Goal: Transaction & Acquisition: Purchase product/service

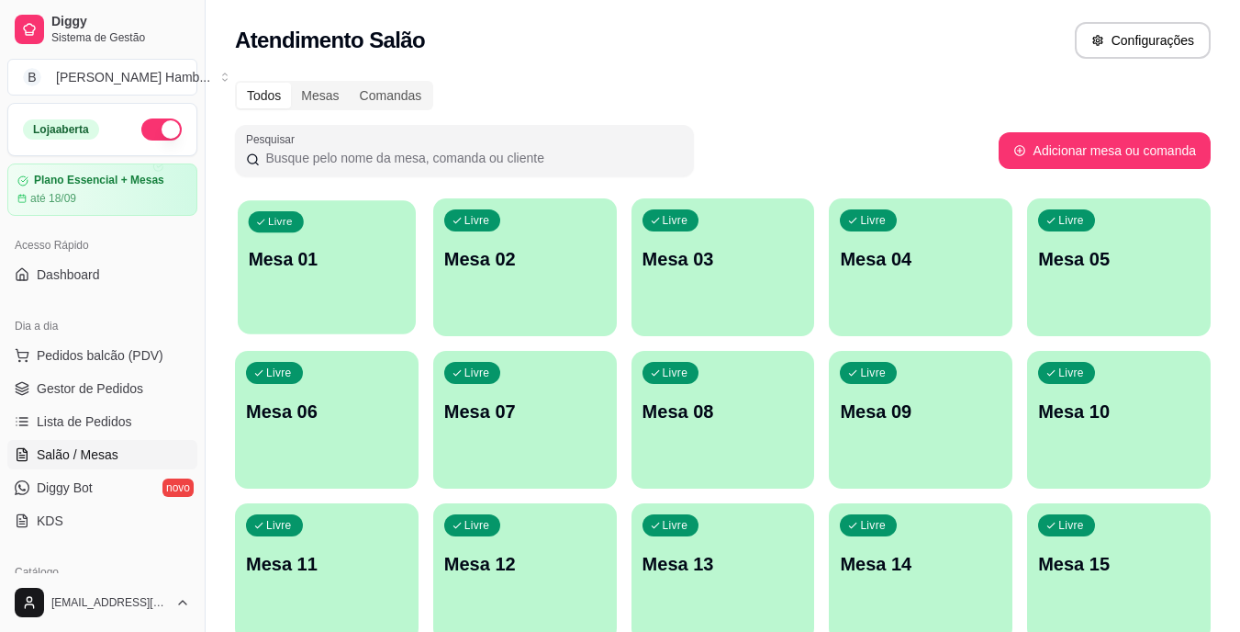
click at [309, 285] on div "Livre Mesa 01" at bounding box center [327, 256] width 178 height 112
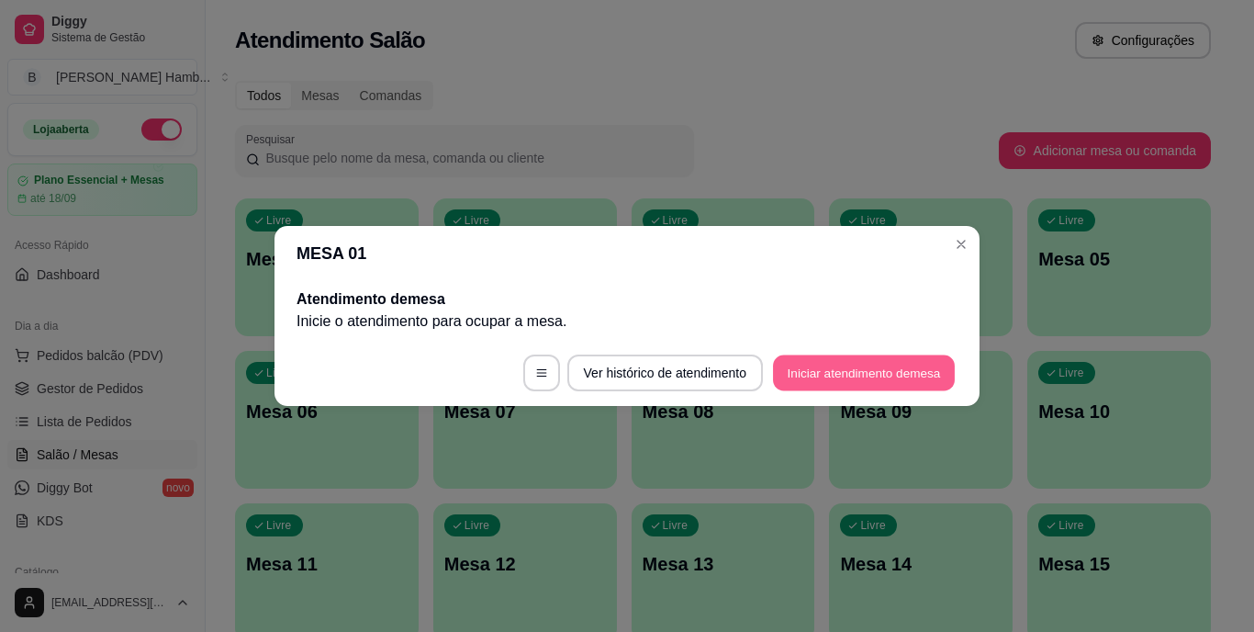
click at [822, 365] on button "Iniciar atendimento de mesa" at bounding box center [864, 373] width 182 height 36
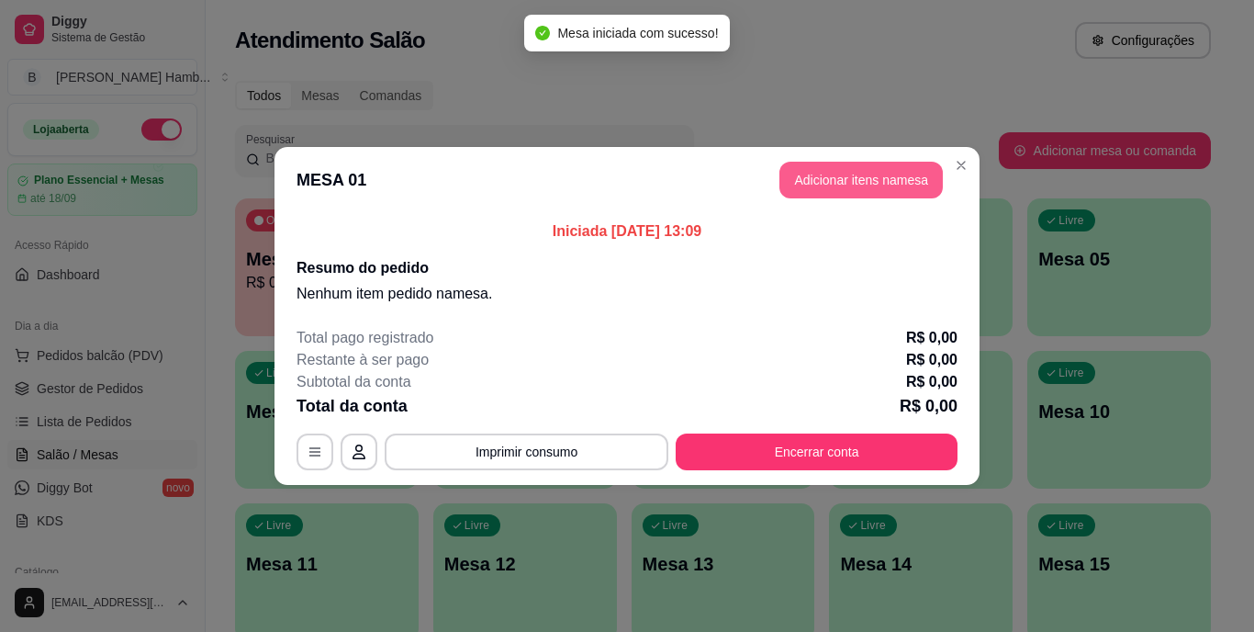
click at [914, 179] on button "Adicionar itens na mesa" at bounding box center [860, 180] width 163 height 37
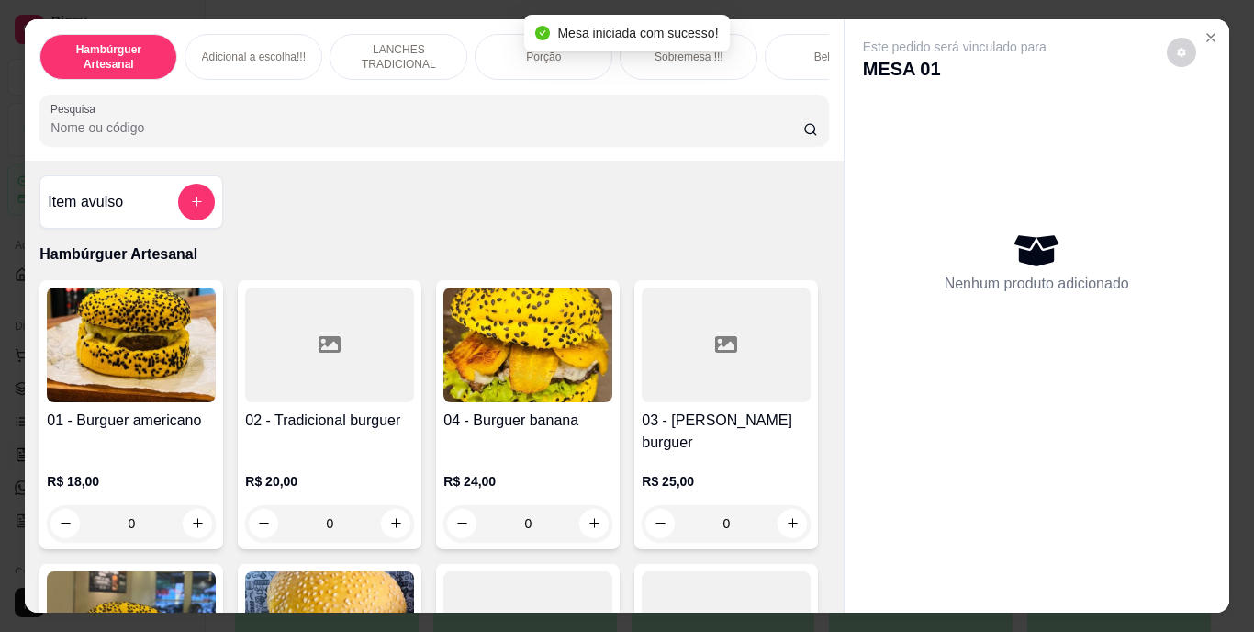
scroll to position [459, 0]
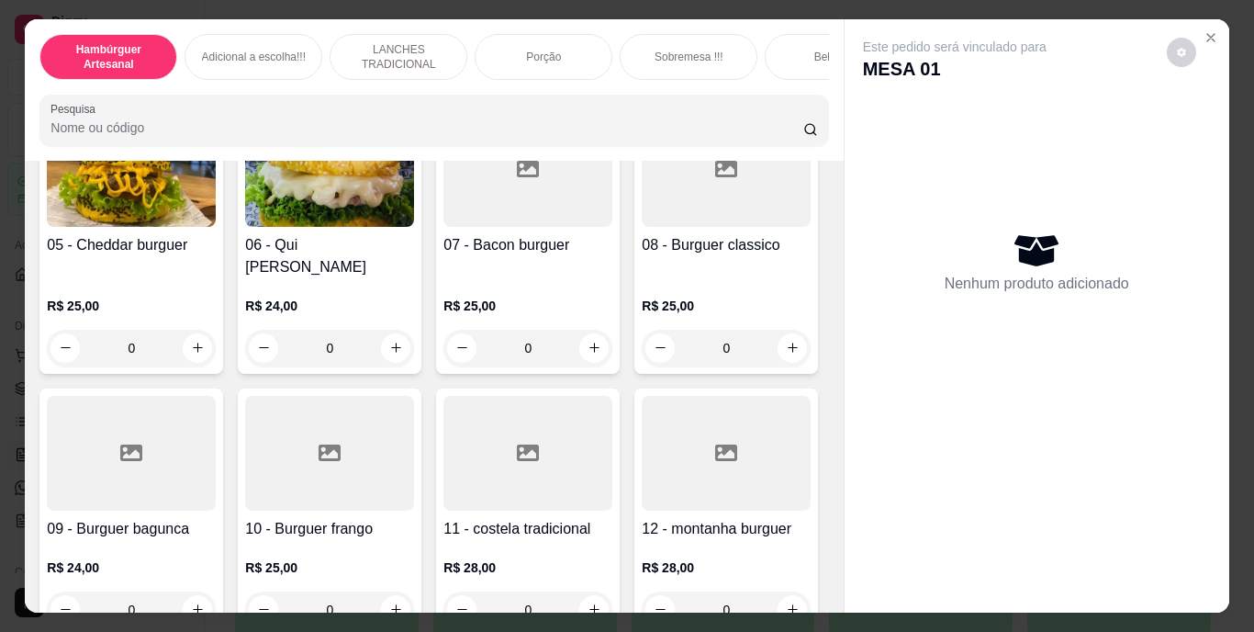
click at [788, 69] on icon "increase-product-quantity" at bounding box center [793, 64] width 10 height 10
type input "1"
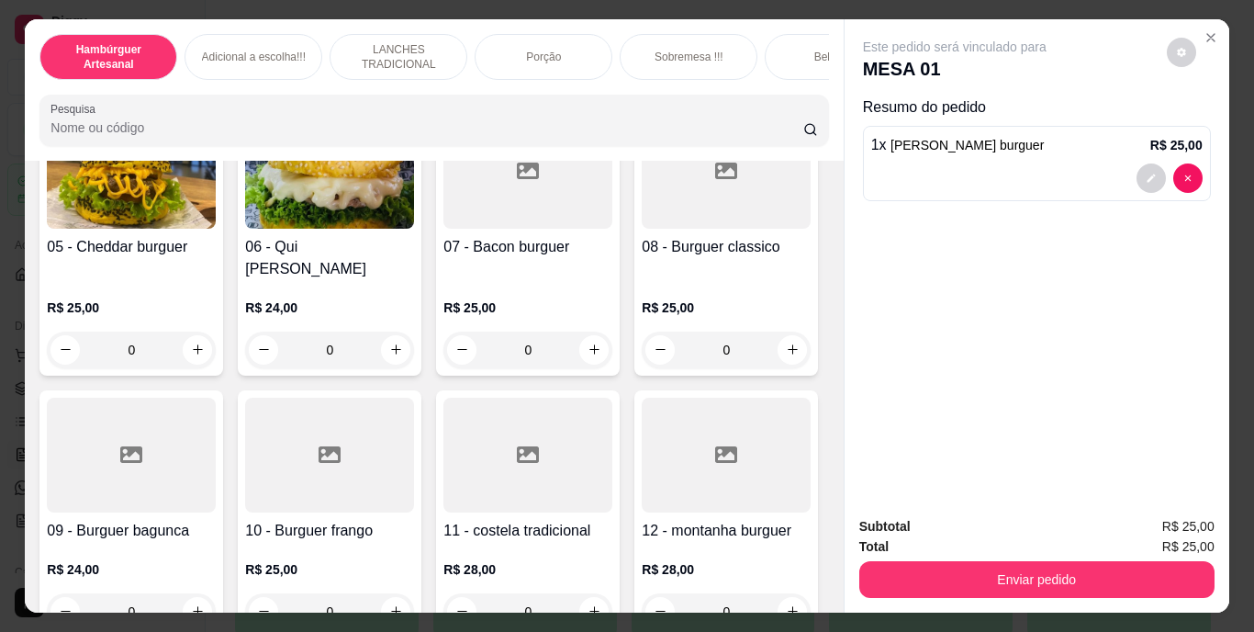
scroll to position [460, 0]
click at [766, 373] on div "01 - Burguer americano R$ 18,00 0 02 - Tradicional burguer R$ 20,00 0 04 - Burg…" at bounding box center [433, 631] width 789 height 1623
drag, startPoint x: 787, startPoint y: 373, endPoint x: 804, endPoint y: 361, distance: 21.1
click at [794, 368] on div "01 - Burguer americano R$ 18,00 0 02 - Tradicional burguer R$ 20,00 0 04 - Burg…" at bounding box center [433, 631] width 789 height 1623
drag, startPoint x: 818, startPoint y: 354, endPoint x: 823, endPoint y: 344, distance: 11.5
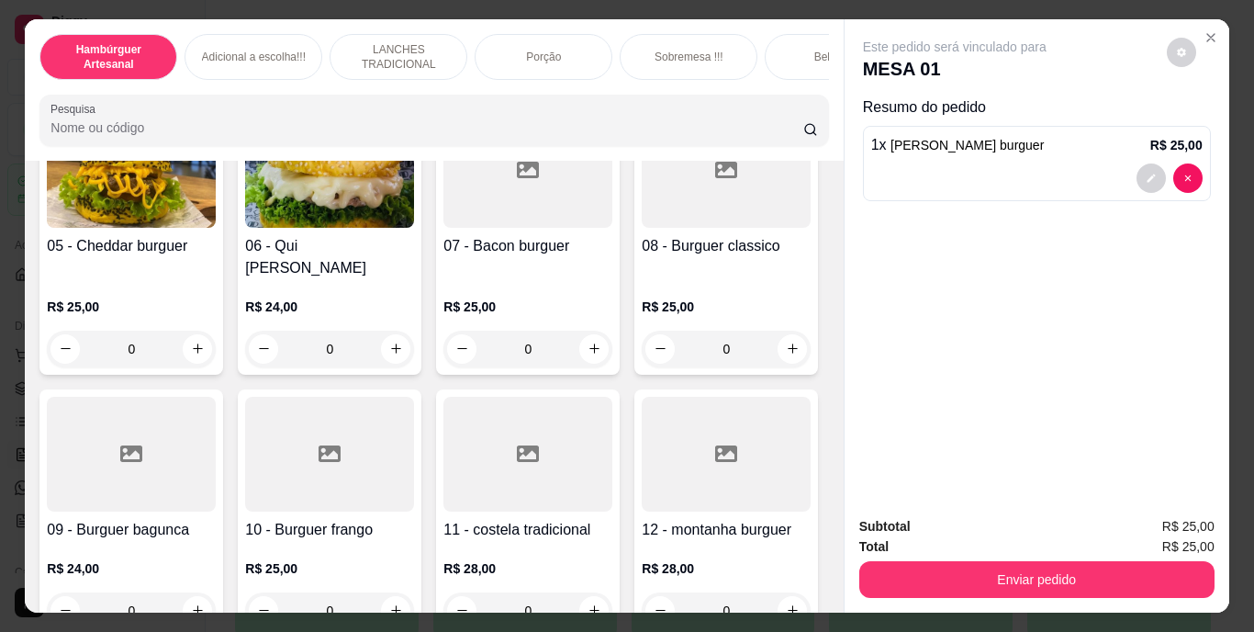
click at [821, 352] on div "Item avulso Hambúrguer Artesanal 01 - Burguer americano R$ 18,00 0 02 - Tradici…" at bounding box center [434, 387] width 818 height 453
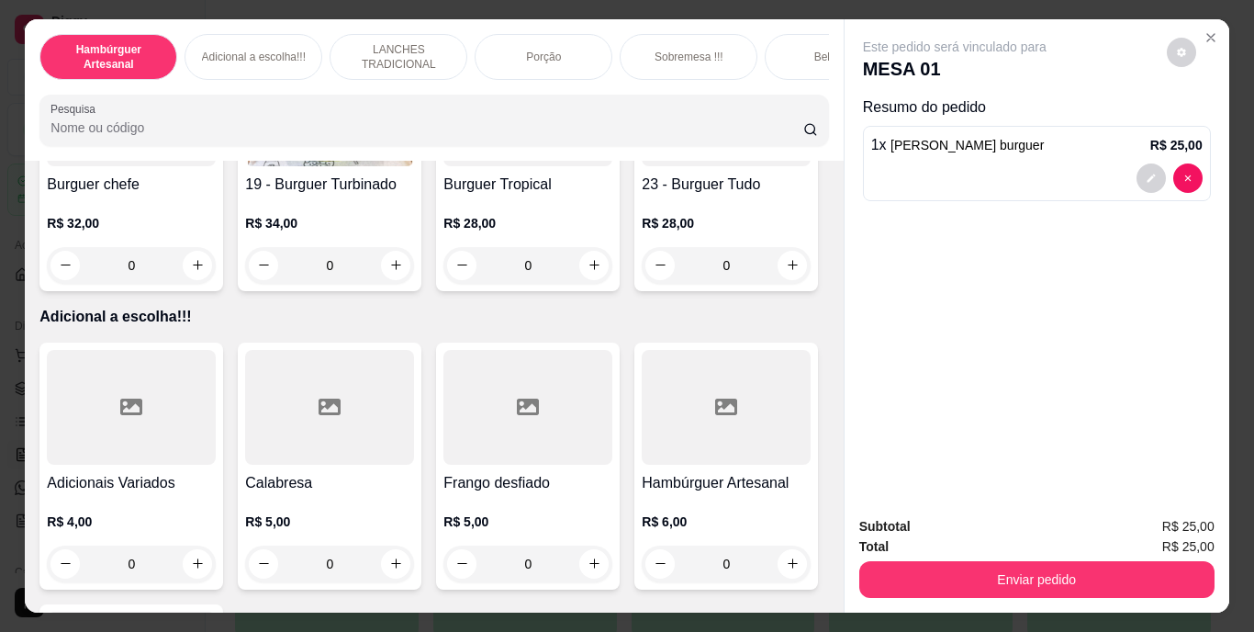
scroll to position [1996, 0]
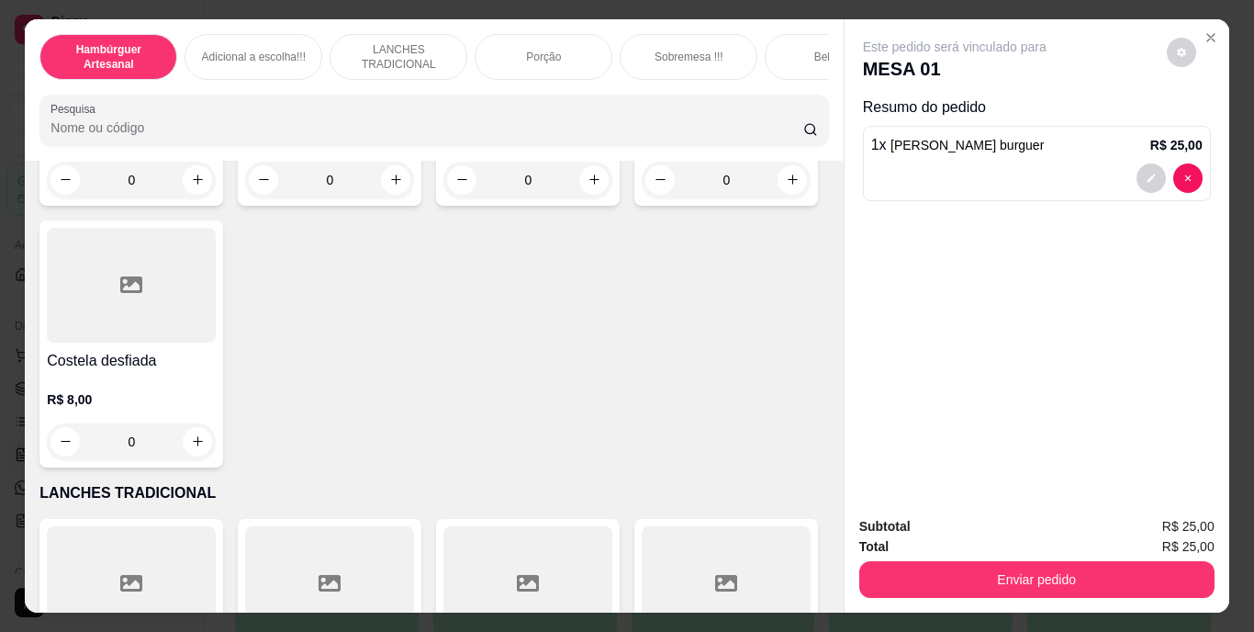
drag, startPoint x: 796, startPoint y: 357, endPoint x: 721, endPoint y: 316, distance: 85.1
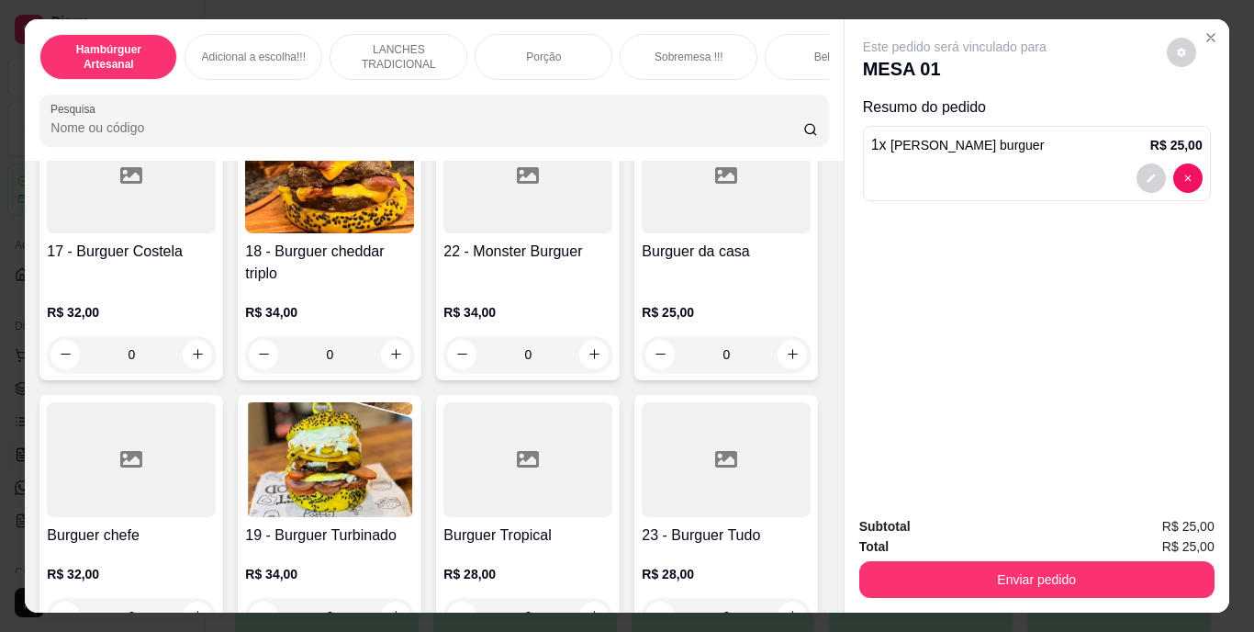
scroll to position [1169, 0]
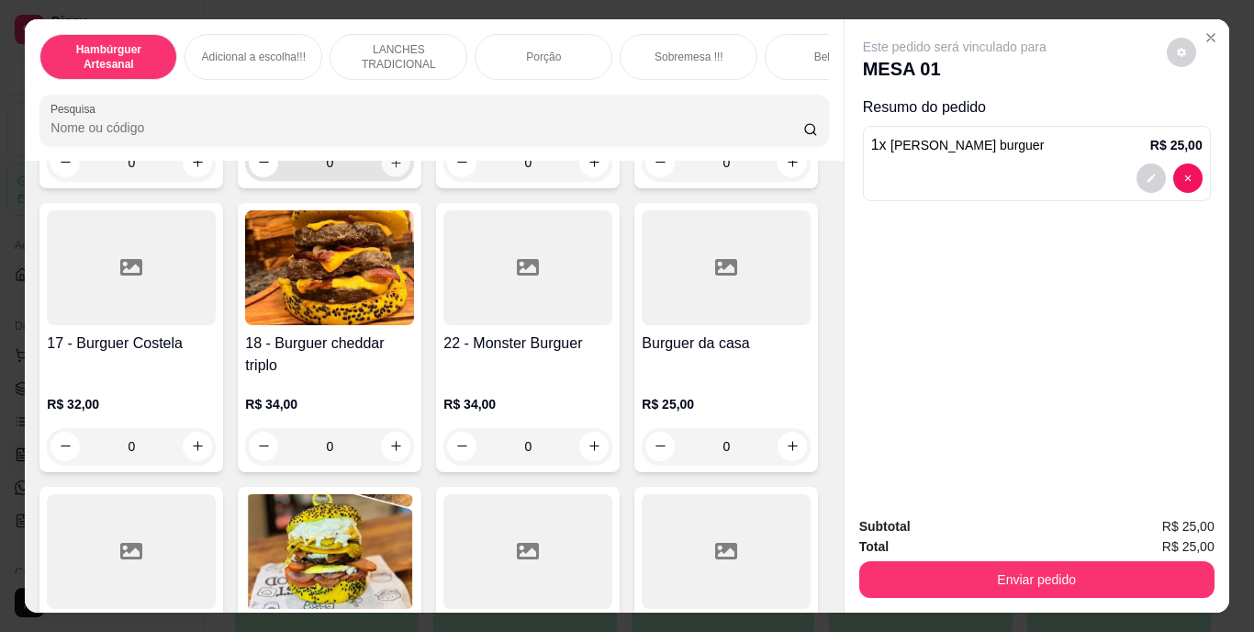
click at [389, 169] on icon "increase-product-quantity" at bounding box center [396, 162] width 14 height 14
type input "1"
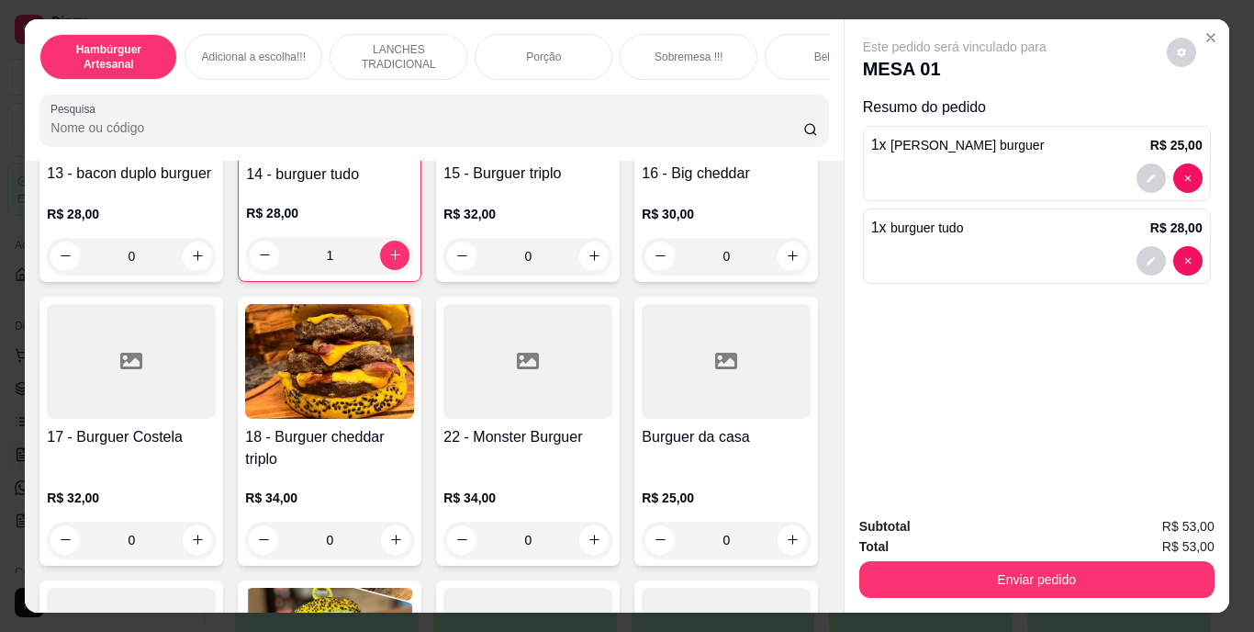
scroll to position [802, 0]
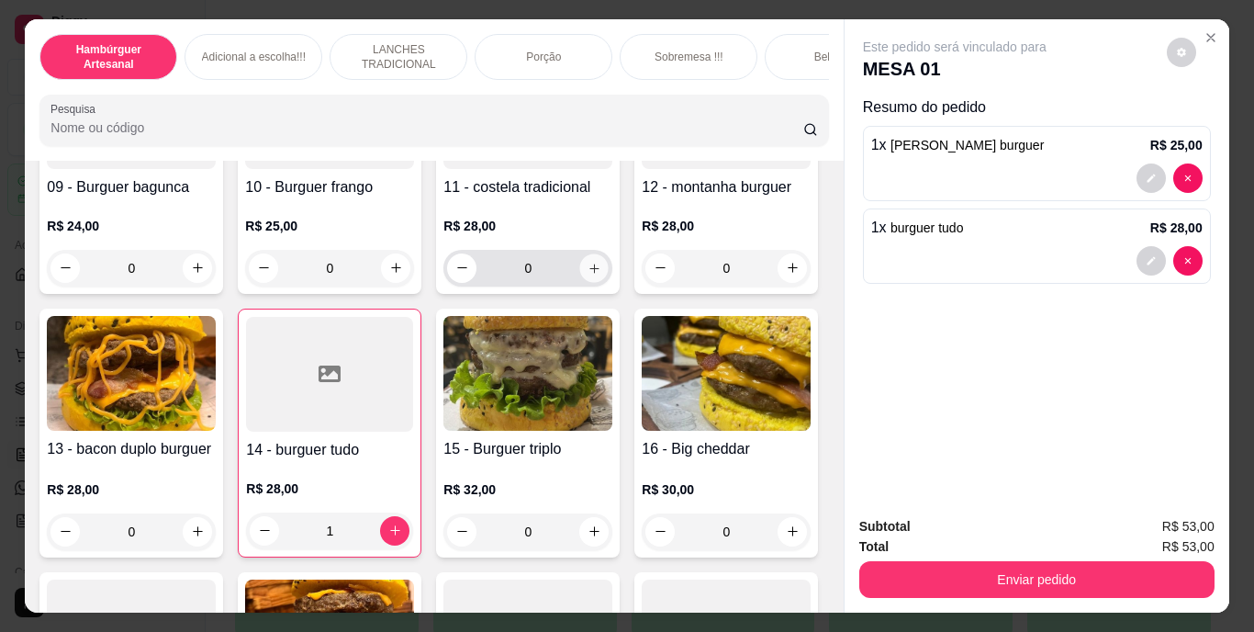
click at [580, 282] on button "increase-product-quantity" at bounding box center [594, 267] width 28 height 28
type input "1"
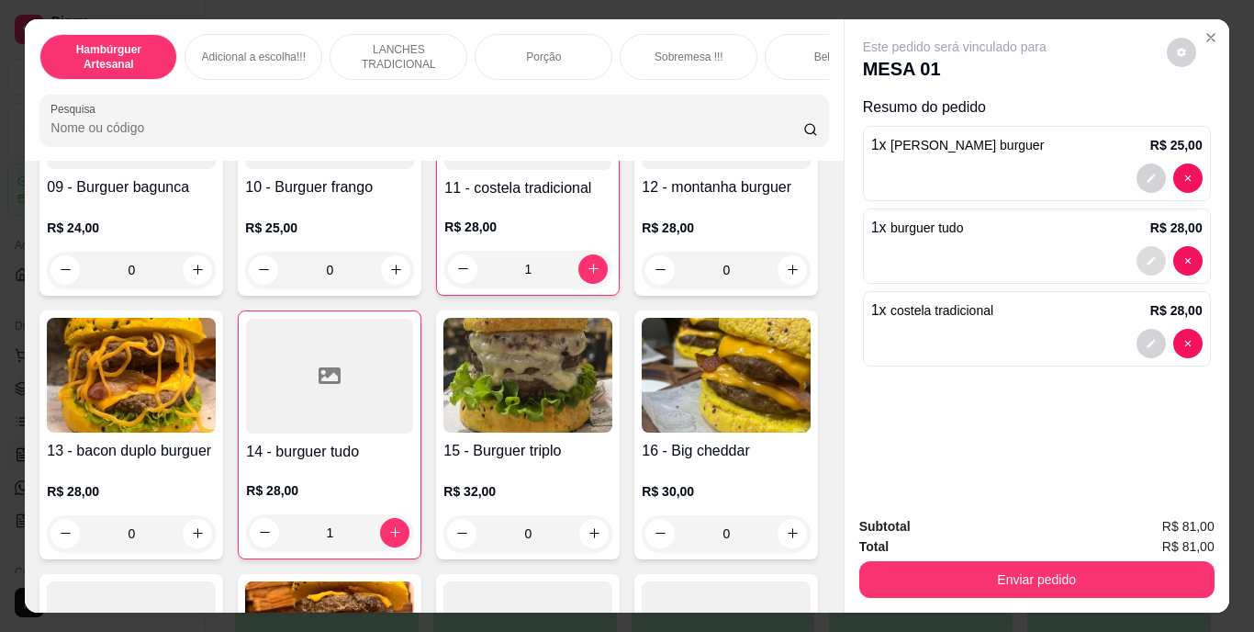
click at [1148, 259] on button "decrease-product-quantity" at bounding box center [1150, 260] width 29 height 29
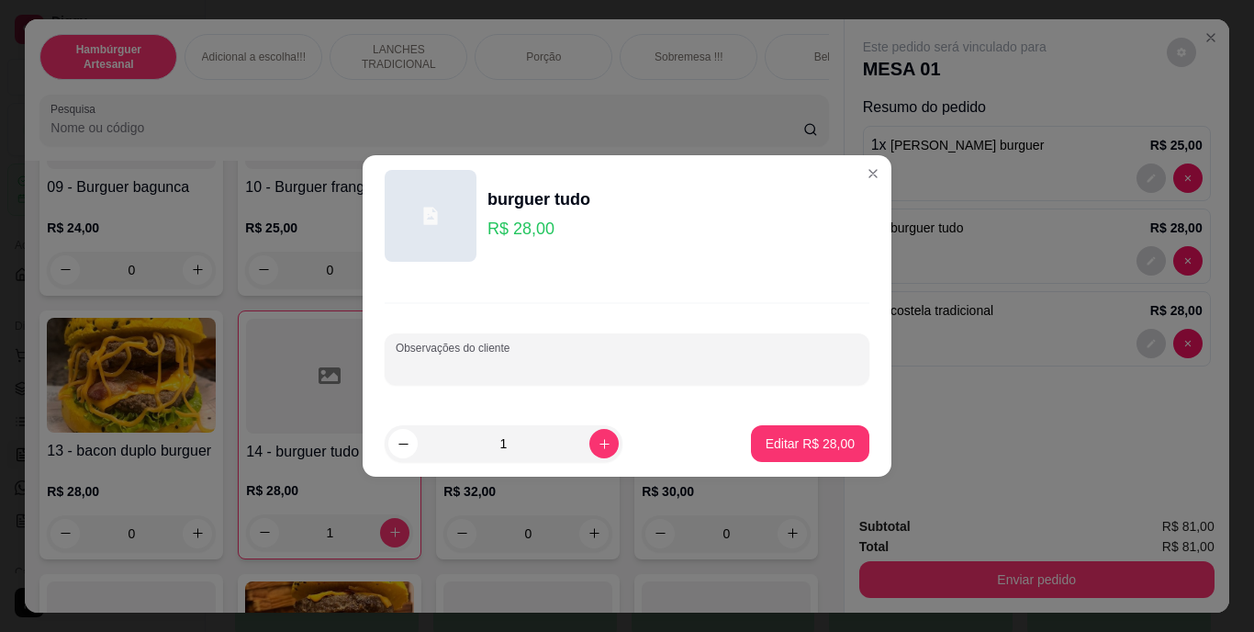
click at [738, 366] on input "Observações do cliente" at bounding box center [627, 366] width 463 height 18
type input "levar"
click at [796, 439] on p "Editar R$ 28,00" at bounding box center [809, 442] width 86 height 17
type input "0"
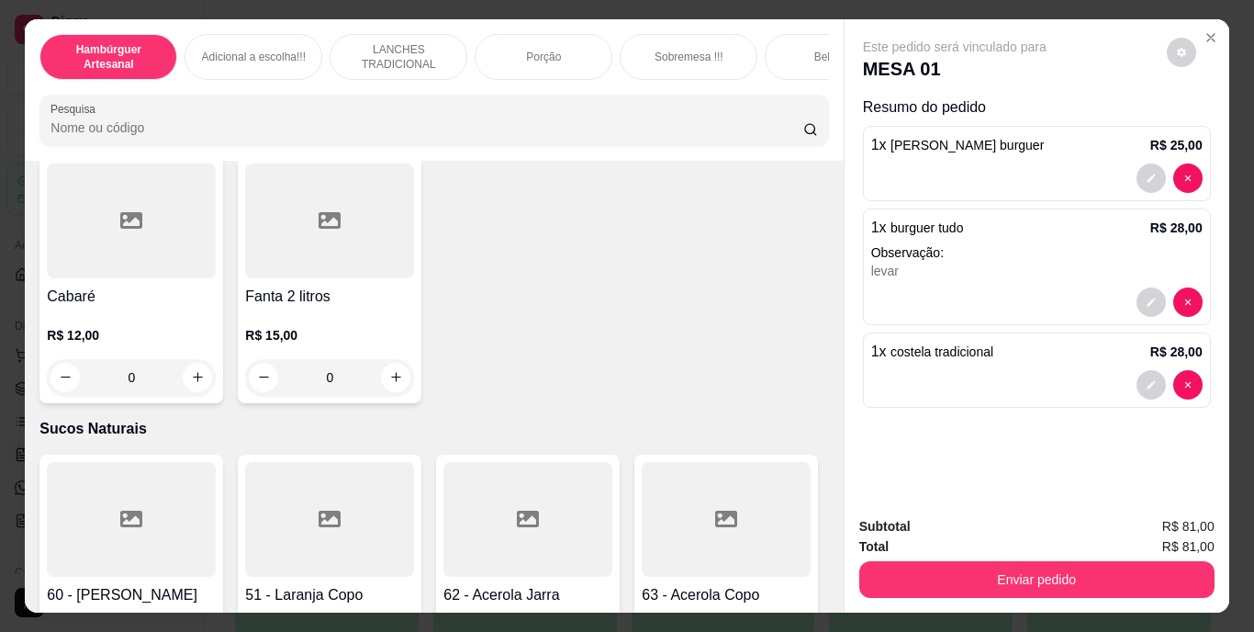
scroll to position [5117, 0]
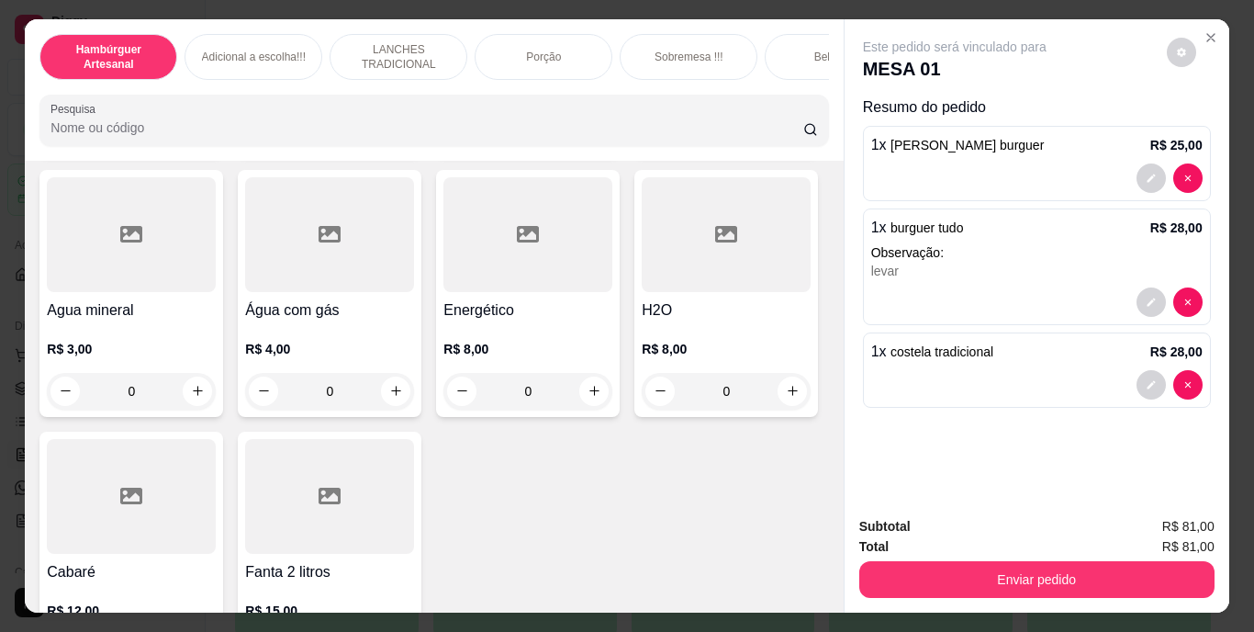
type input "1"
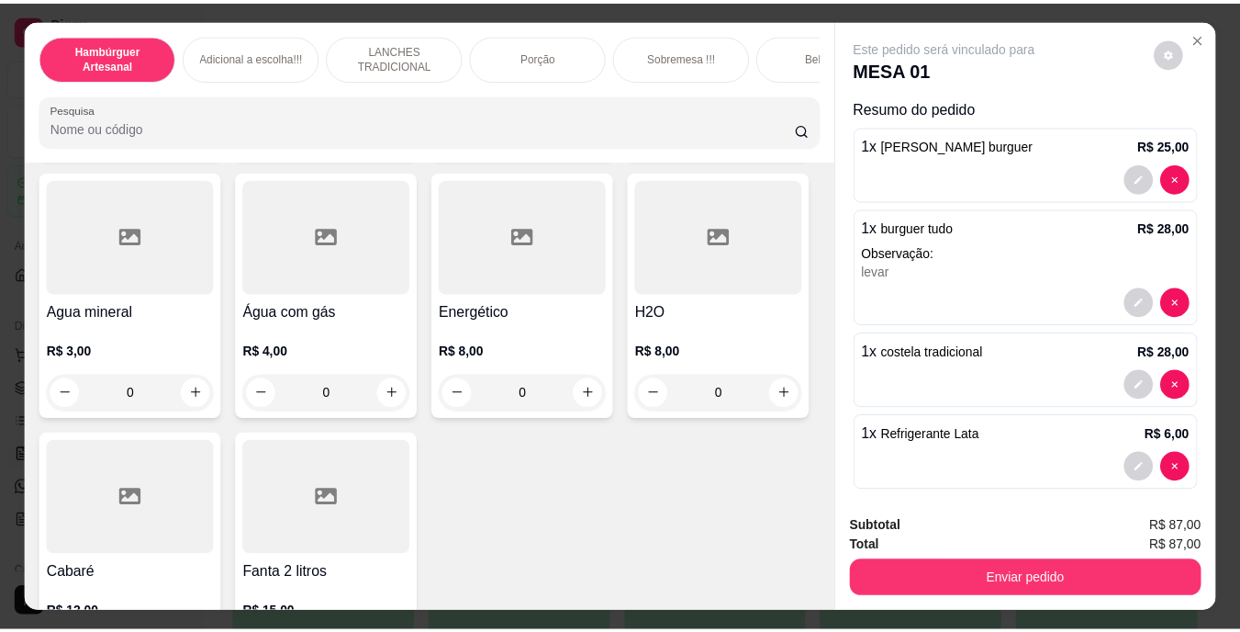
scroll to position [5118, 0]
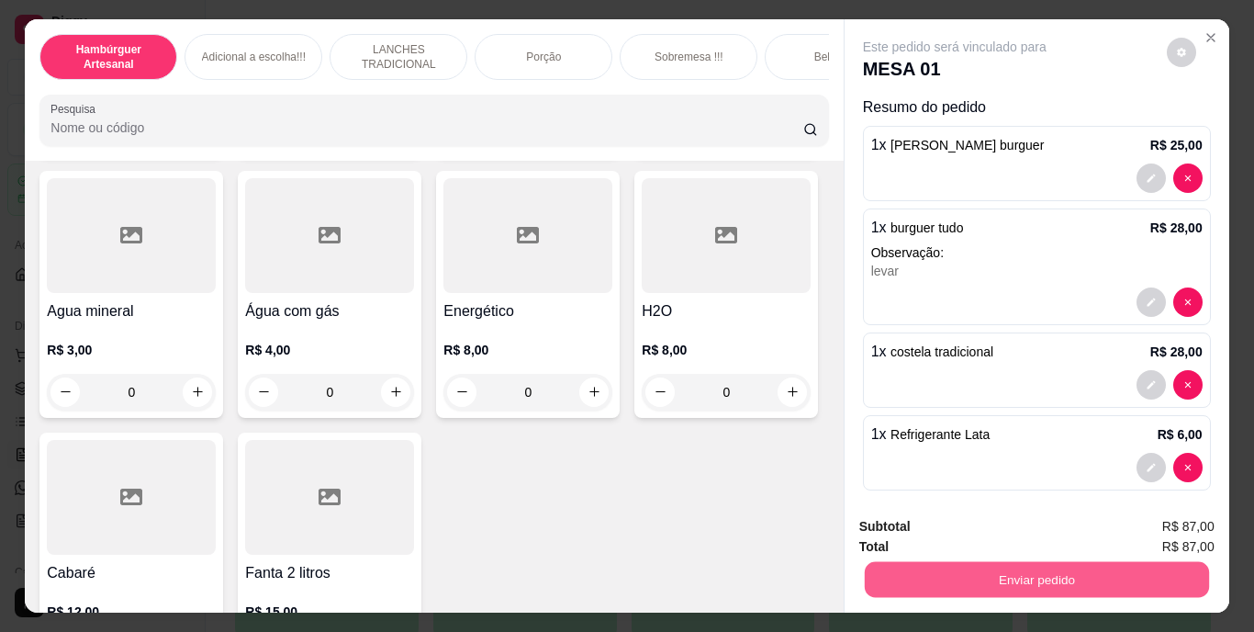
click at [1077, 574] on button "Enviar pedido" at bounding box center [1036, 580] width 344 height 36
click at [1027, 523] on button "Não registrar e enviar pedido" at bounding box center [975, 527] width 191 height 35
